Goal: Information Seeking & Learning: Learn about a topic

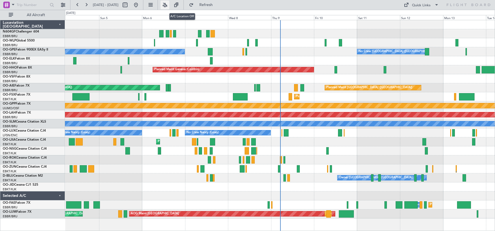
click at [169, 5] on button at bounding box center [164, 5] width 9 height 9
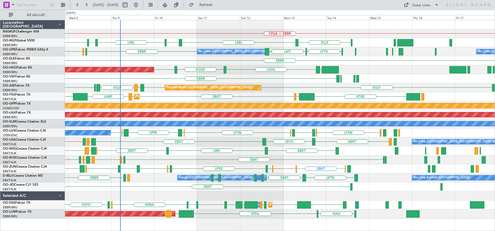
click at [277, 90] on div "FZQA // EBBR FZWA FZQM FZAA FZAA FZQM FZAA FZQA ELLX LEBL EBLG LIML EDDP EDMO E…" at bounding box center [279, 119] width 429 height 198
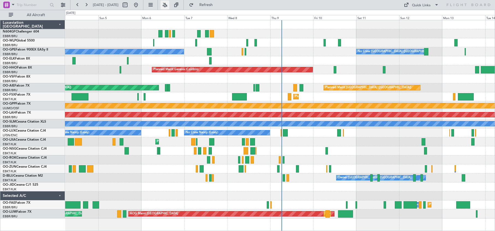
click at [169, 5] on button at bounding box center [164, 5] width 9 height 9
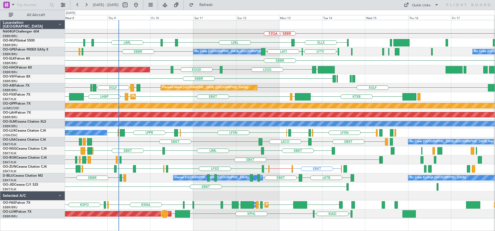
click at [284, 32] on div "FZQA // EBBR FZWA FZQM FZAA FZAA FZQM FZAA FZQA ELLX LEBL EBLG LIML EDDP EDMO E…" at bounding box center [279, 119] width 429 height 198
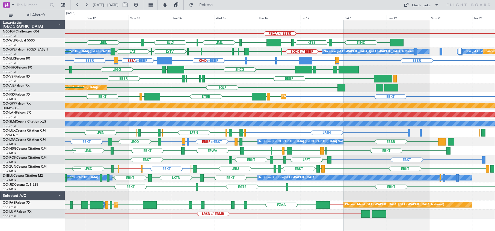
click at [239, 88] on div "EGLF Planned Maint [GEOGRAPHIC_DATA] ([GEOGRAPHIC_DATA]) [GEOGRAPHIC_DATA] LEMD…" at bounding box center [279, 87] width 429 height 9
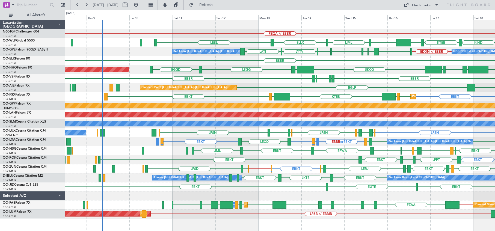
click at [220, 40] on div "FZQA // EBBR LEBL KIND KTEB KIND EBLG LIML ELLX EBLG EDDN // EBBR [GEOGRAPHIC_D…" at bounding box center [279, 119] width 429 height 198
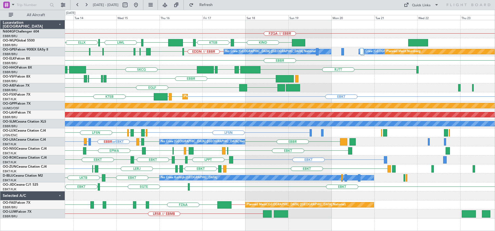
click at [215, 29] on div "FZQA // EBBR EBLG LIML ELLX KIND KTEB KIND LEBL [GEOGRAPHIC_DATA] LWSK BKPR [GE…" at bounding box center [279, 119] width 429 height 198
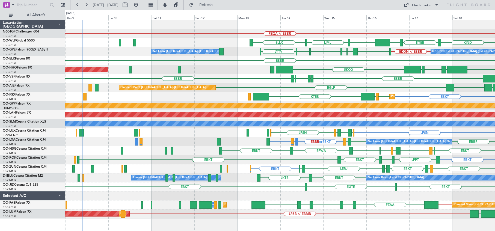
click at [342, 29] on div "FZQA // EBBR EBLG LIML ELLX KIND KTEB KIND EBLG No Crew [GEOGRAPHIC_DATA] (Brus…" at bounding box center [279, 119] width 429 height 198
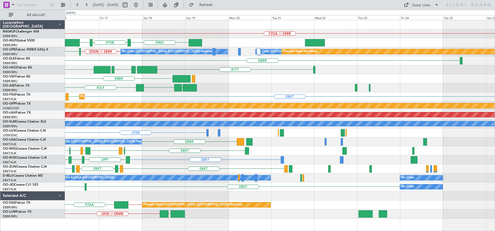
click at [160, 65] on div "EBBR" at bounding box center [279, 60] width 429 height 9
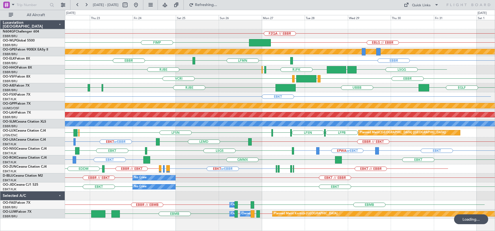
click at [205, 80] on div "VCRI [GEOGRAPHIC_DATA] LEGE VRMM" at bounding box center [279, 78] width 429 height 9
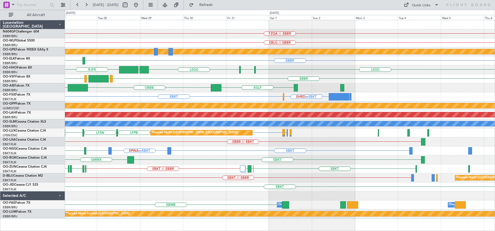
click at [397, 190] on div "FZQA // EBBR EBLG // EBBR FIMP Planned Maint Nurnberg No Crew [GEOGRAPHIC_DATA]…" at bounding box center [279, 119] width 429 height 198
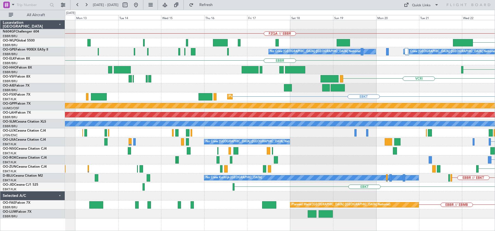
click at [494, 104] on html "[DATE] - [DATE] Refresh Quick Links All Aircraft FZQA // EBBR FIMP Planned Main…" at bounding box center [247, 115] width 495 height 231
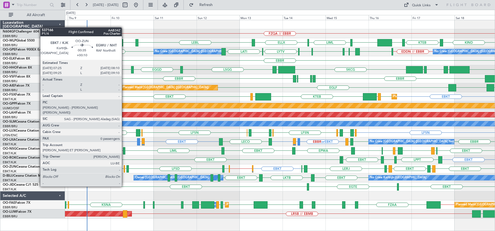
click at [124, 171] on div at bounding box center [124, 168] width 1 height 7
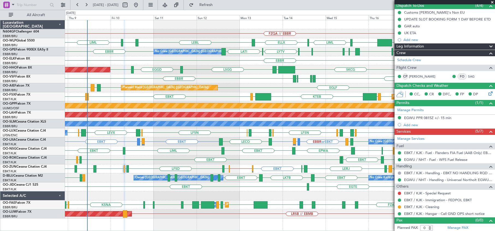
scroll to position [52, 0]
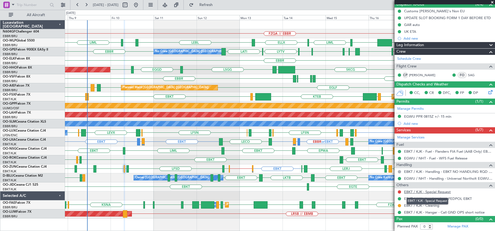
click at [437, 190] on link "EBKT / KJK - Special Request" at bounding box center [427, 191] width 47 height 5
click at [492, 2] on span at bounding box center [491, 2] width 5 height 5
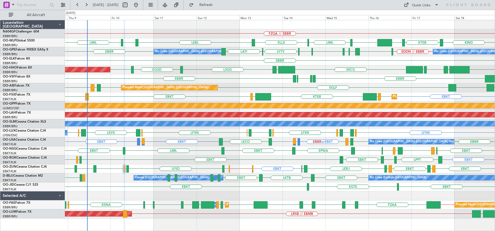
scroll to position [0, 0]
